Goal: Navigation & Orientation: Find specific page/section

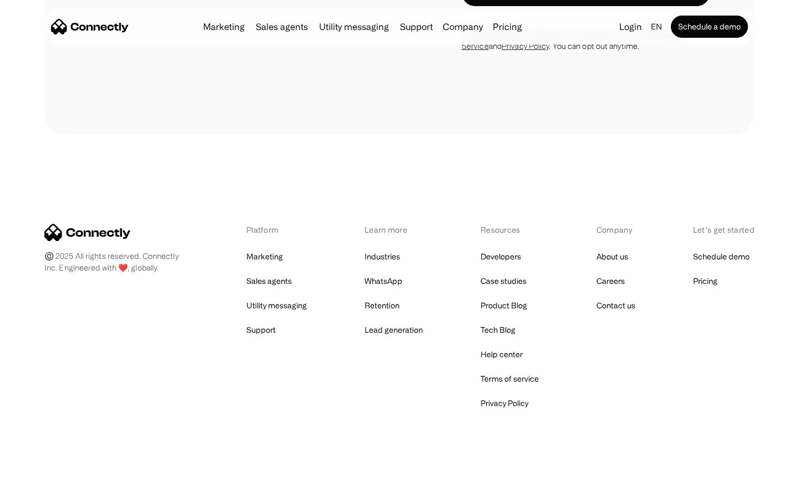
scroll to position [2100, 0]
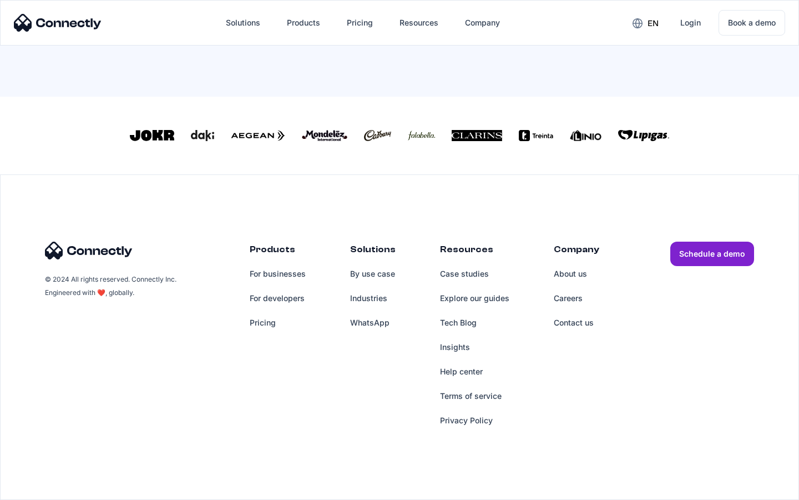
scroll to position [477, 0]
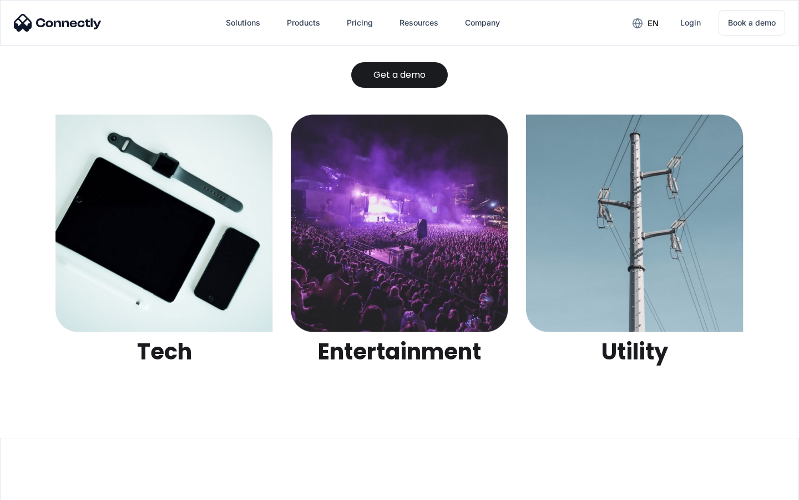
scroll to position [3503, 0]
